Goal: Connect with others: Connect with others

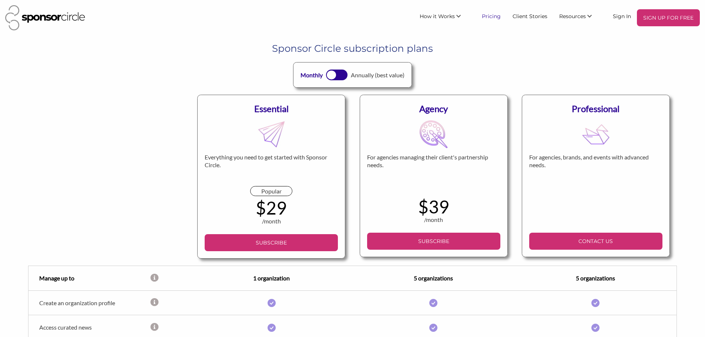
click at [495, 17] on link "Pricing" at bounding box center [491, 15] width 31 height 13
click at [621, 17] on link "Sign In" at bounding box center [622, 15] width 30 height 13
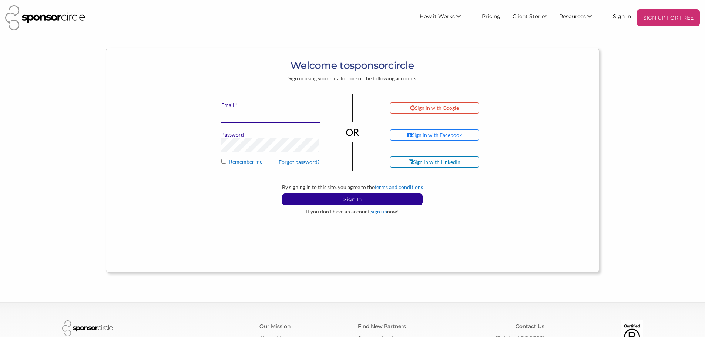
click at [283, 115] on input "* Email" at bounding box center [270, 115] width 98 height 14
type input "[EMAIL_ADDRESS][DOMAIN_NAME]"
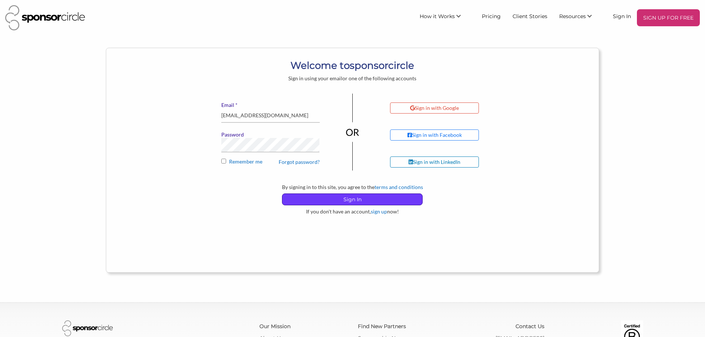
click at [357, 204] on p "Sign In" at bounding box center [352, 199] width 140 height 11
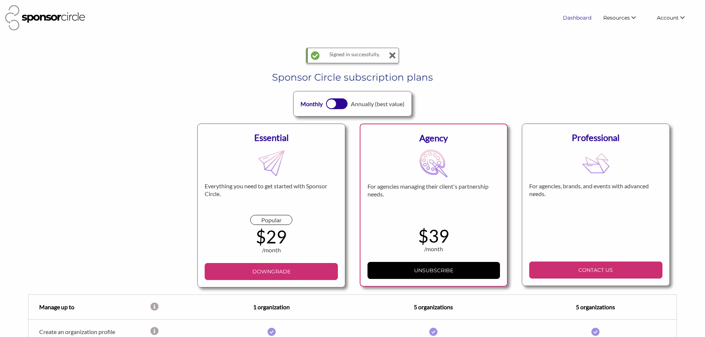
click at [571, 15] on link "Dashboard" at bounding box center [577, 17] width 40 height 13
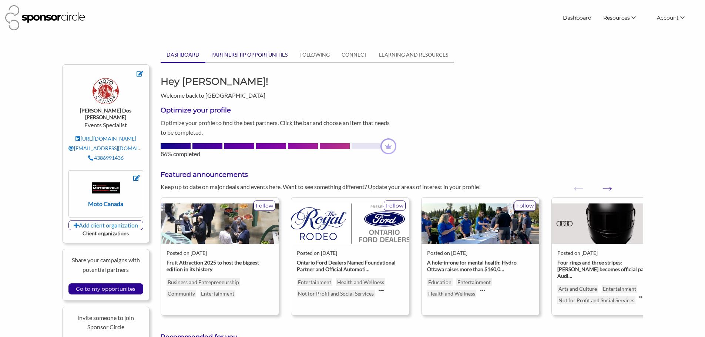
click at [269, 55] on link "PARTNERSHIP OPPORTUNITIES" at bounding box center [249, 55] width 88 height 14
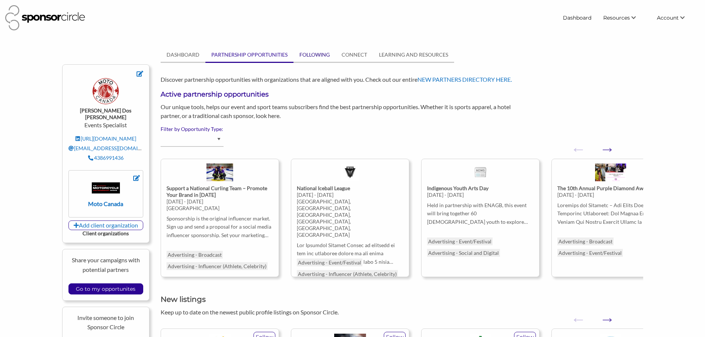
click at [320, 54] on link "FOLLOWING" at bounding box center [314, 55] width 42 height 14
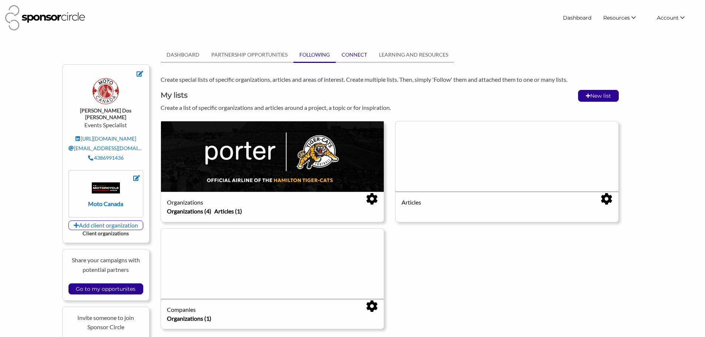
click at [342, 54] on link "CONNECT" at bounding box center [354, 55] width 37 height 14
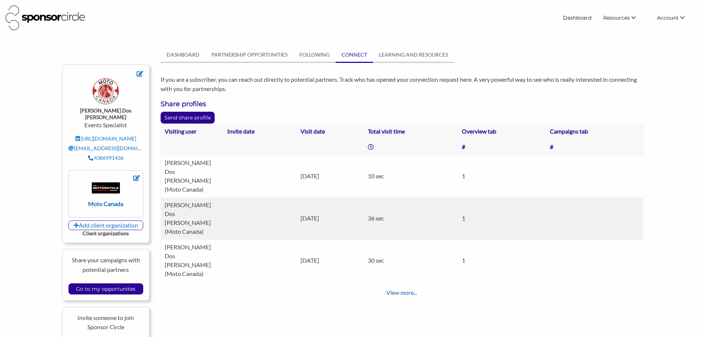
click at [399, 289] on link "View more..." at bounding box center [401, 292] width 31 height 7
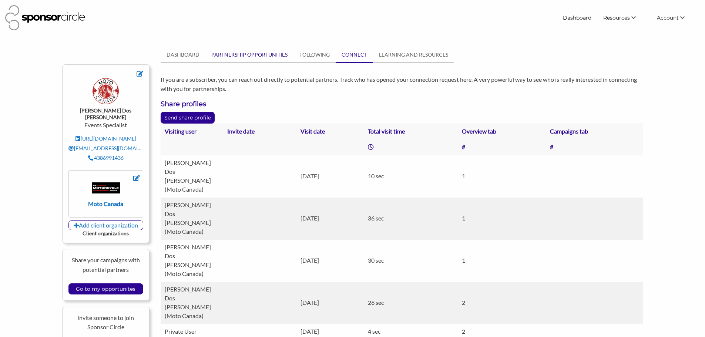
click at [252, 50] on link "PARTNERSHIP OPPORTUNITIES" at bounding box center [249, 55] width 88 height 14
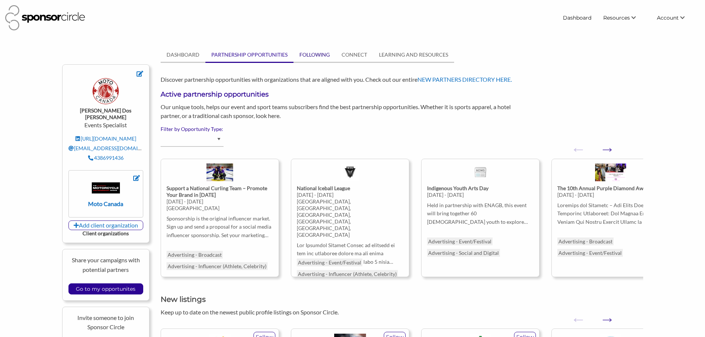
click at [323, 57] on link "FOLLOWING" at bounding box center [314, 55] width 42 height 14
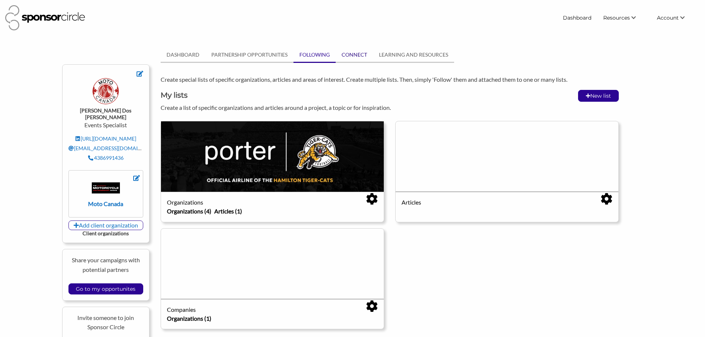
click at [358, 57] on link "CONNECT" at bounding box center [354, 55] width 37 height 14
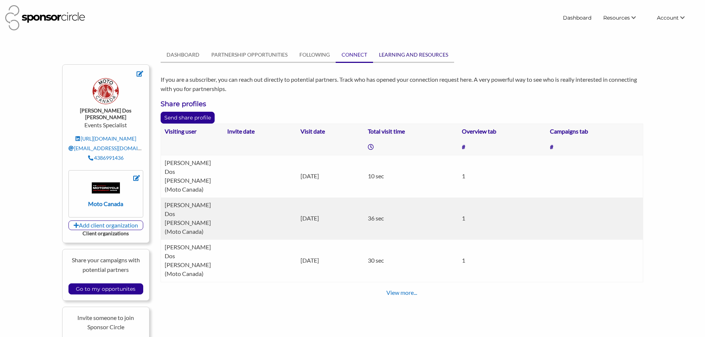
click at [402, 55] on link "LEARNING AND RESOURCES" at bounding box center [413, 55] width 81 height 14
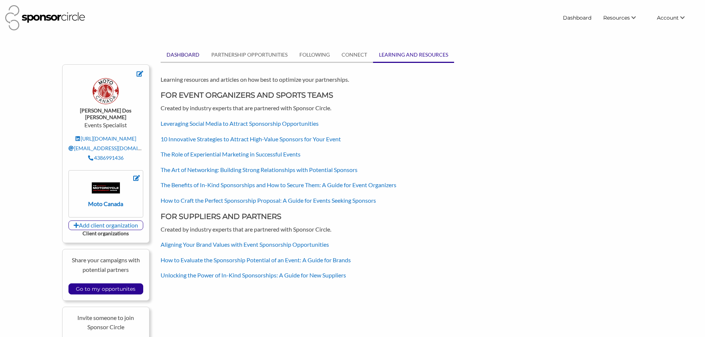
click at [178, 57] on link "DASHBOARD" at bounding box center [183, 55] width 45 height 14
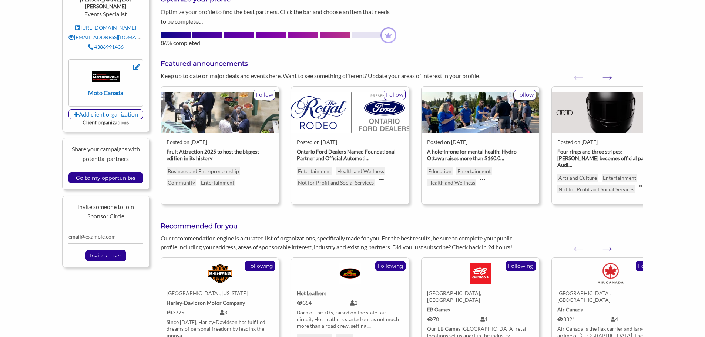
scroll to position [259, 0]
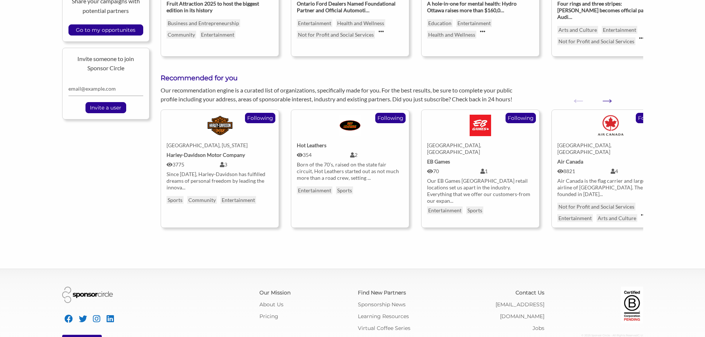
click at [206, 148] on div "[GEOGRAPHIC_DATA], [US_STATE]" at bounding box center [219, 145] width 107 height 7
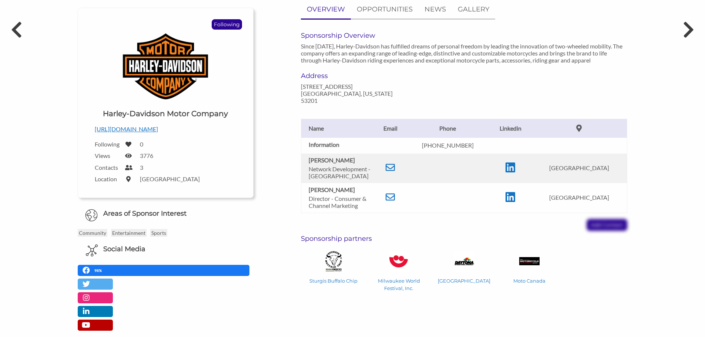
scroll to position [148, 0]
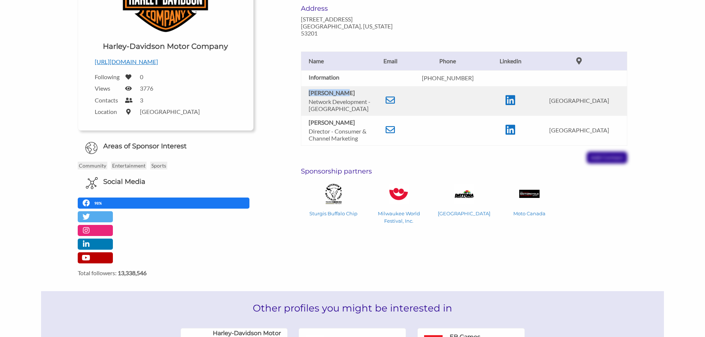
drag, startPoint x: 307, startPoint y: 91, endPoint x: 345, endPoint y: 93, distance: 37.8
click at [345, 93] on td "Leanne Barr Network Development - Canada" at bounding box center [338, 101] width 74 height 30
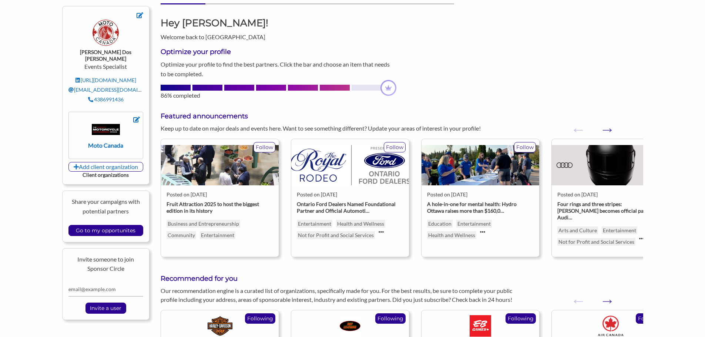
scroll to position [36, 0]
